Goal: Information Seeking & Learning: Learn about a topic

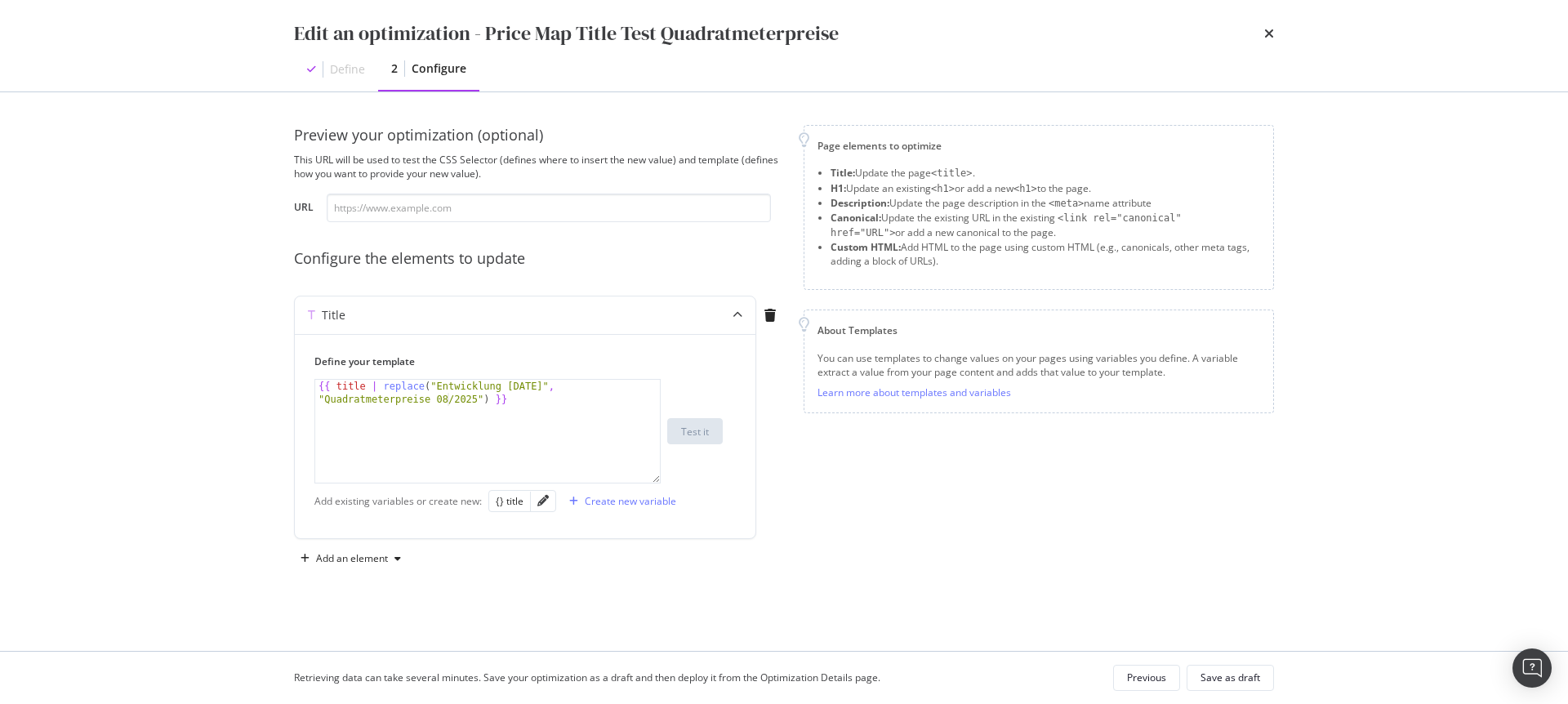
scroll to position [0, 33]
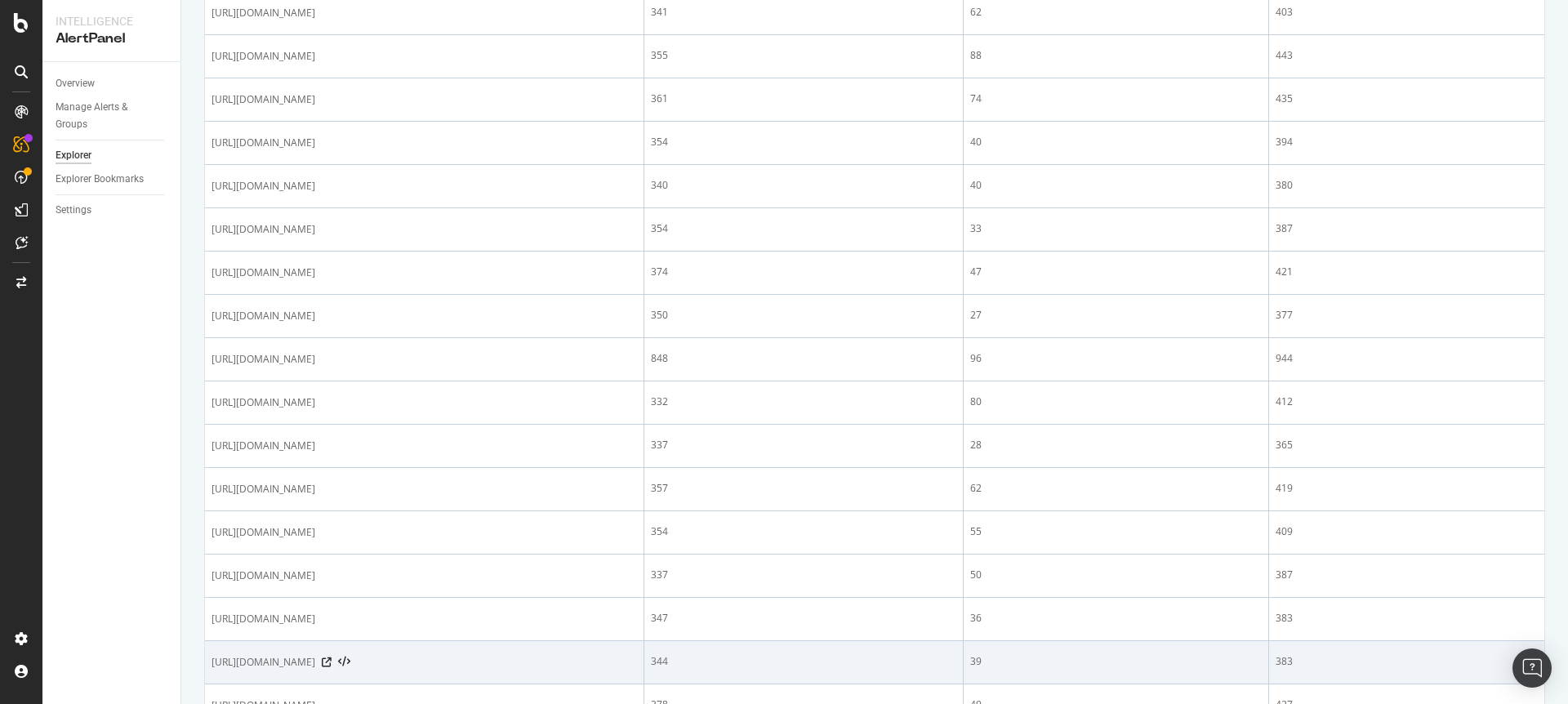
scroll to position [1981, 0]
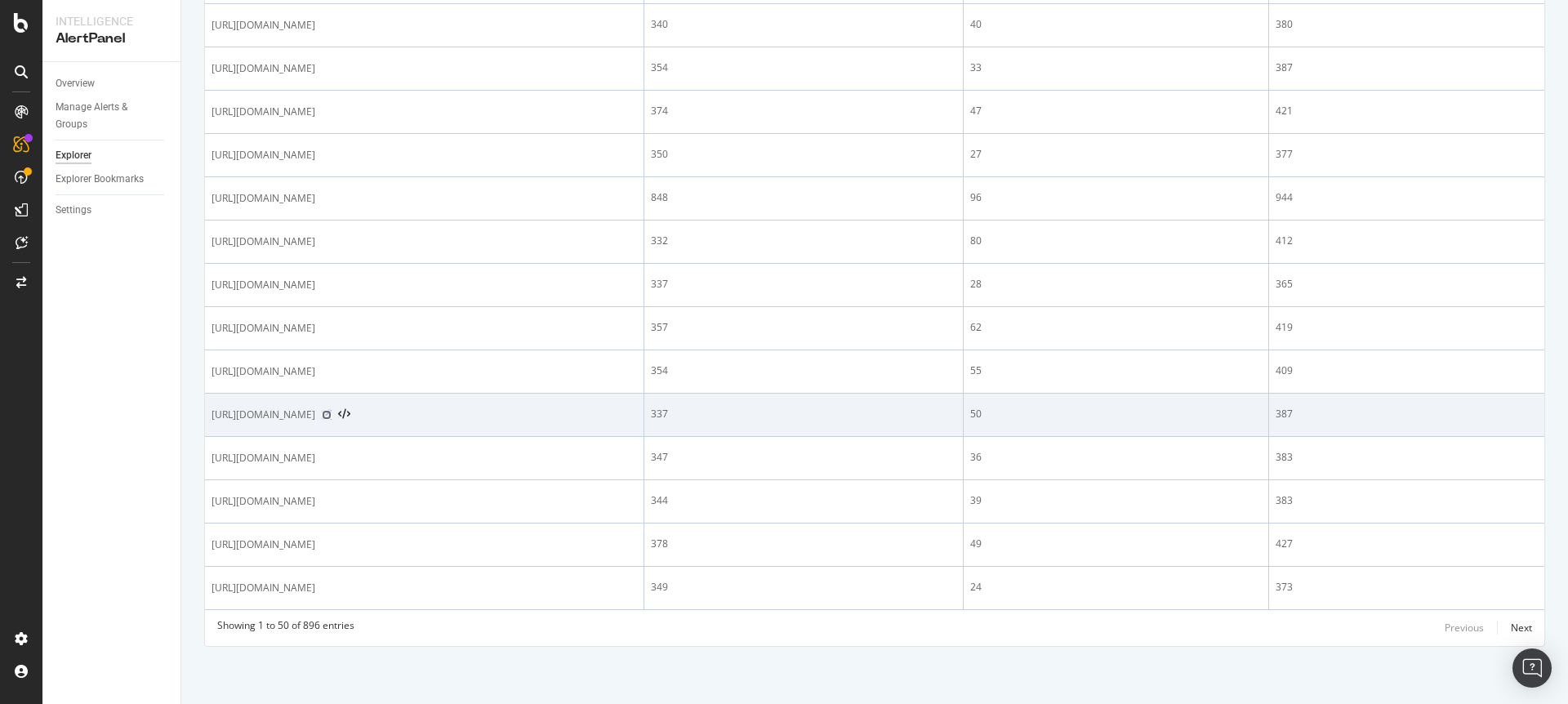
click at [332, 412] on icon at bounding box center [327, 415] width 10 height 10
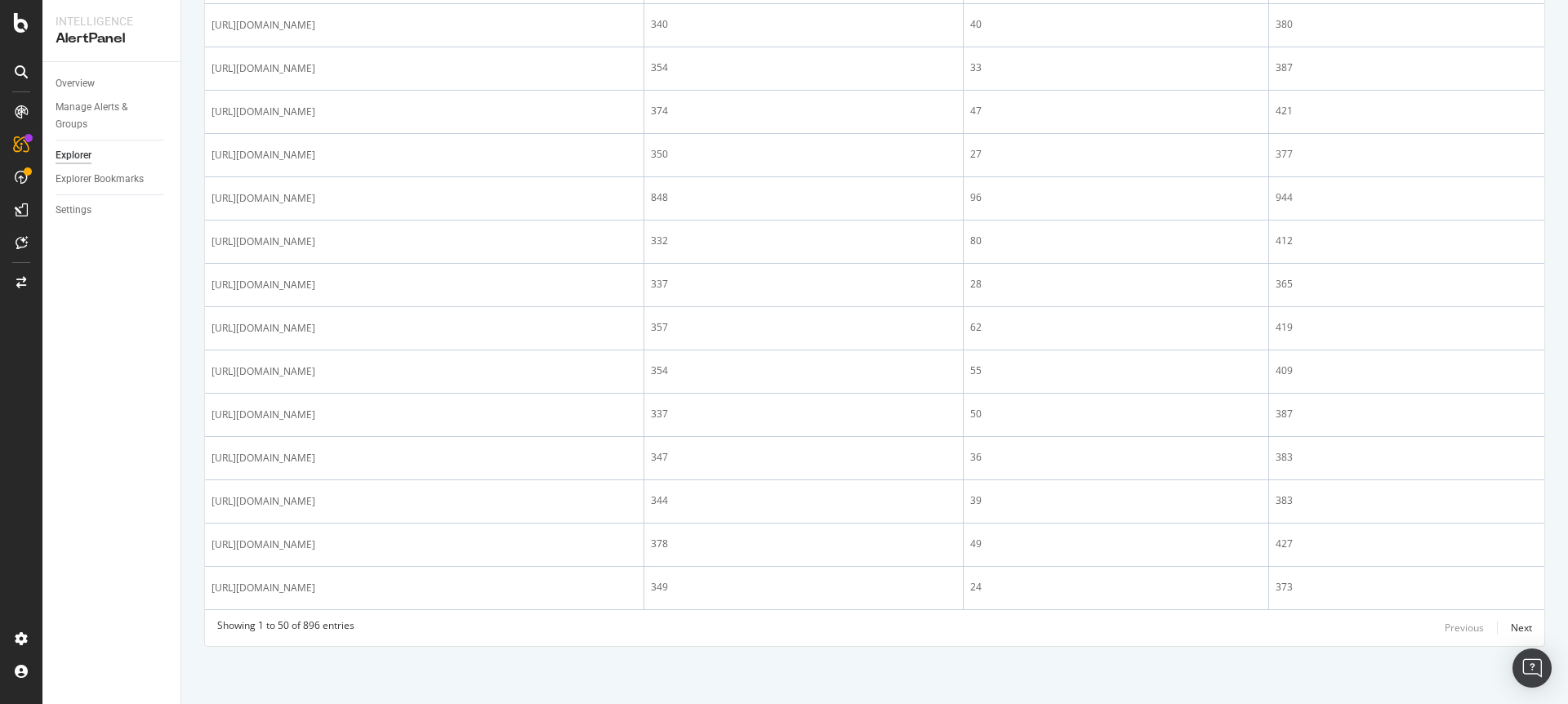
click at [1518, 629] on div "Next" at bounding box center [1521, 628] width 21 height 14
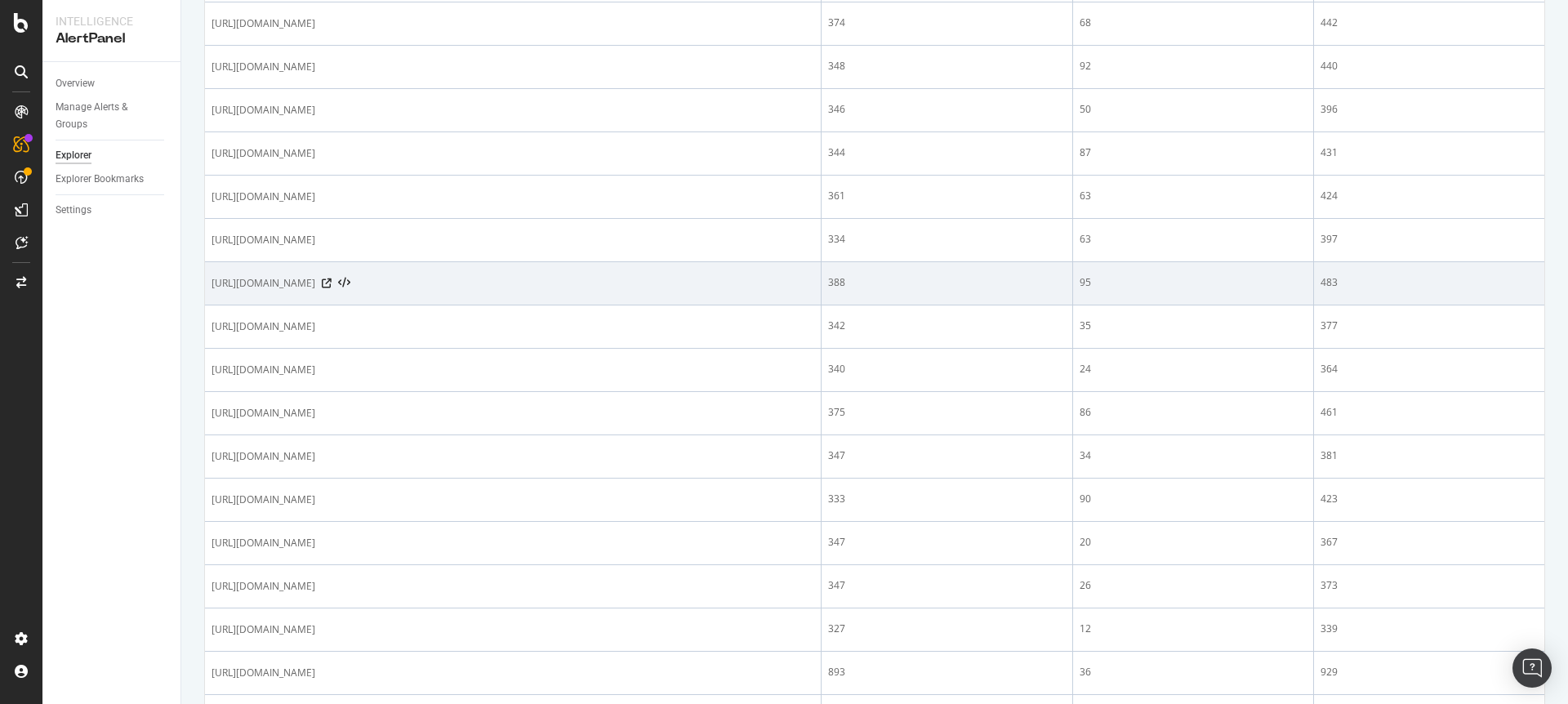
scroll to position [1894, 0]
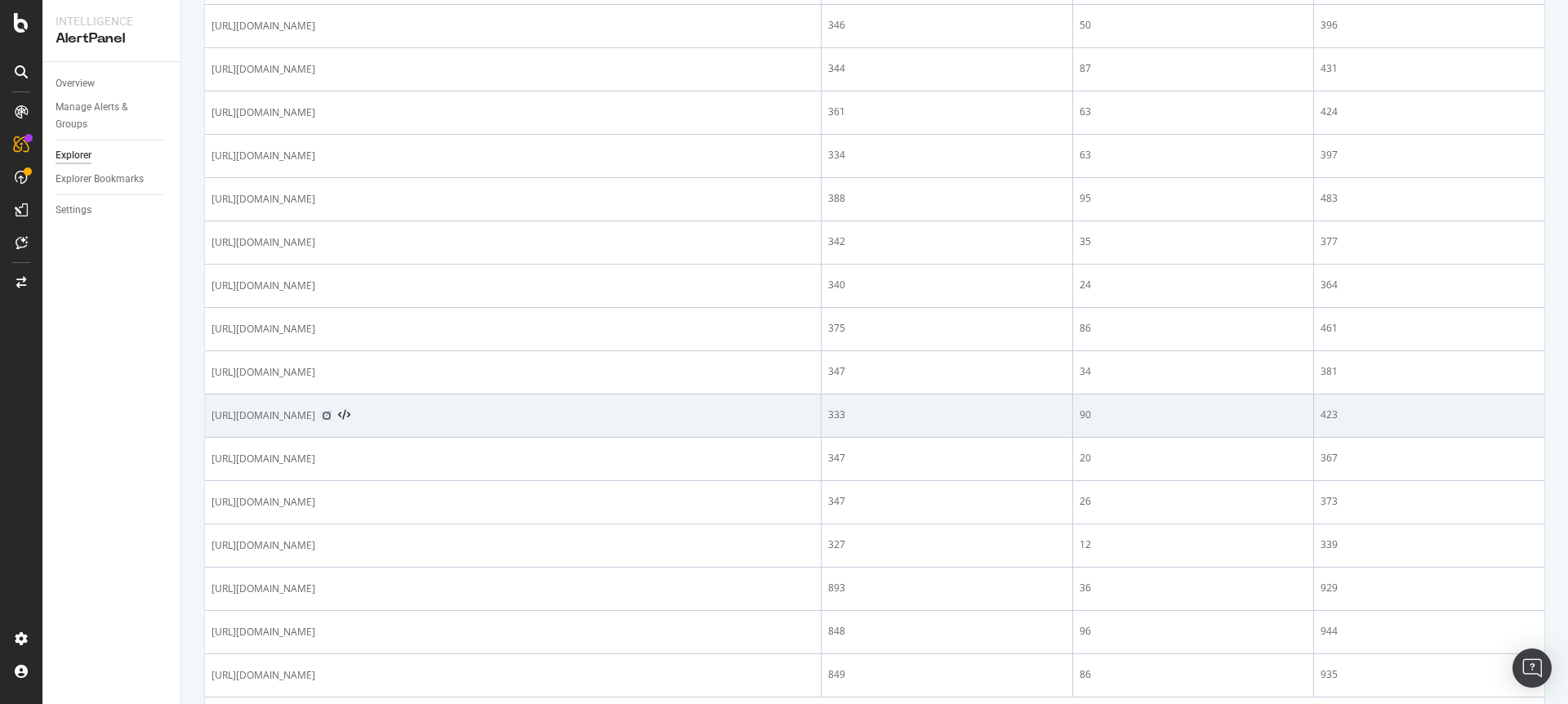
click at [332, 418] on icon at bounding box center [327, 416] width 10 height 10
